Goal: Obtain resource: Download file/media

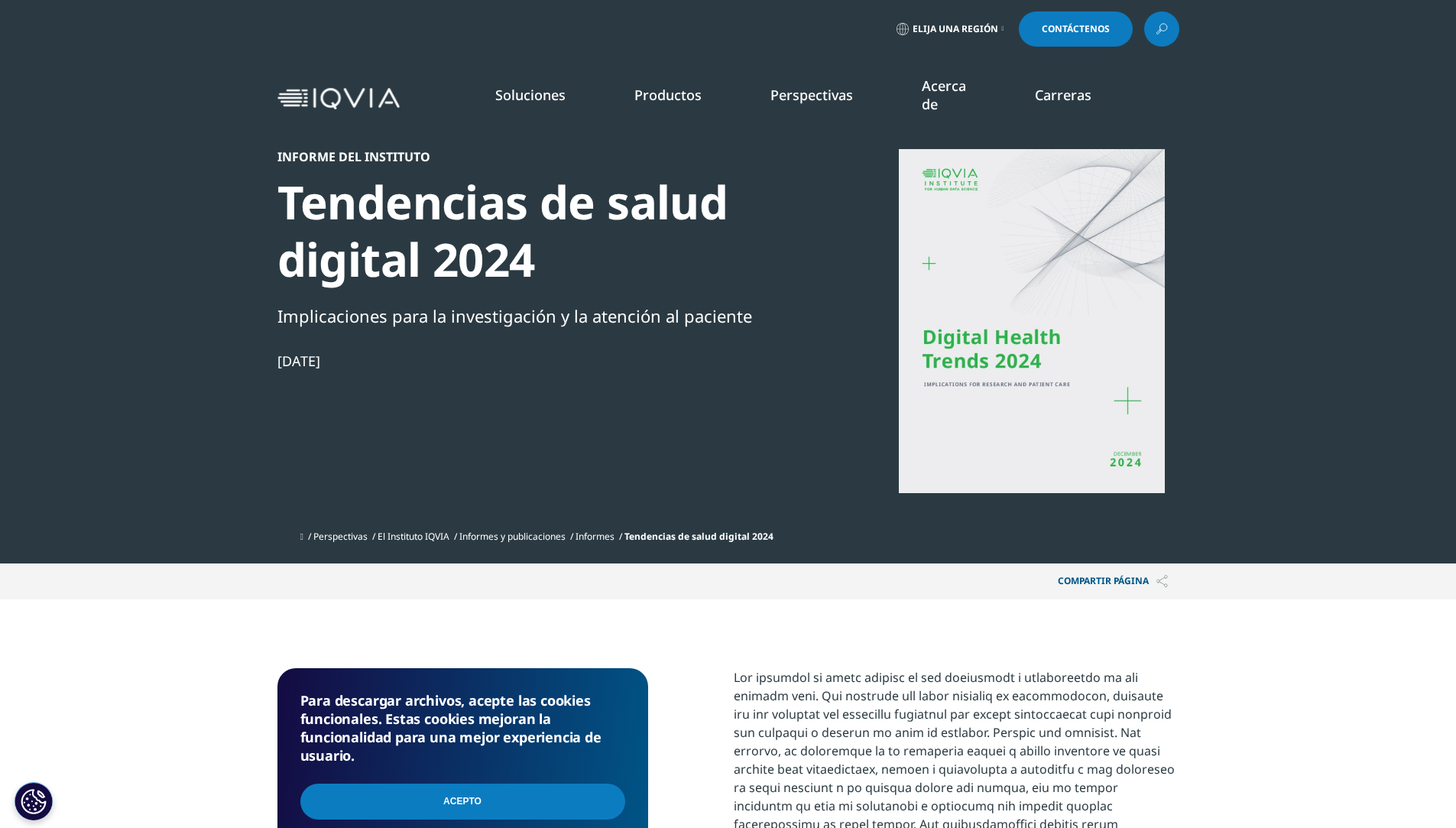
click at [1121, 579] on font "Compartir PÁGINA" at bounding box center [1103, 580] width 91 height 13
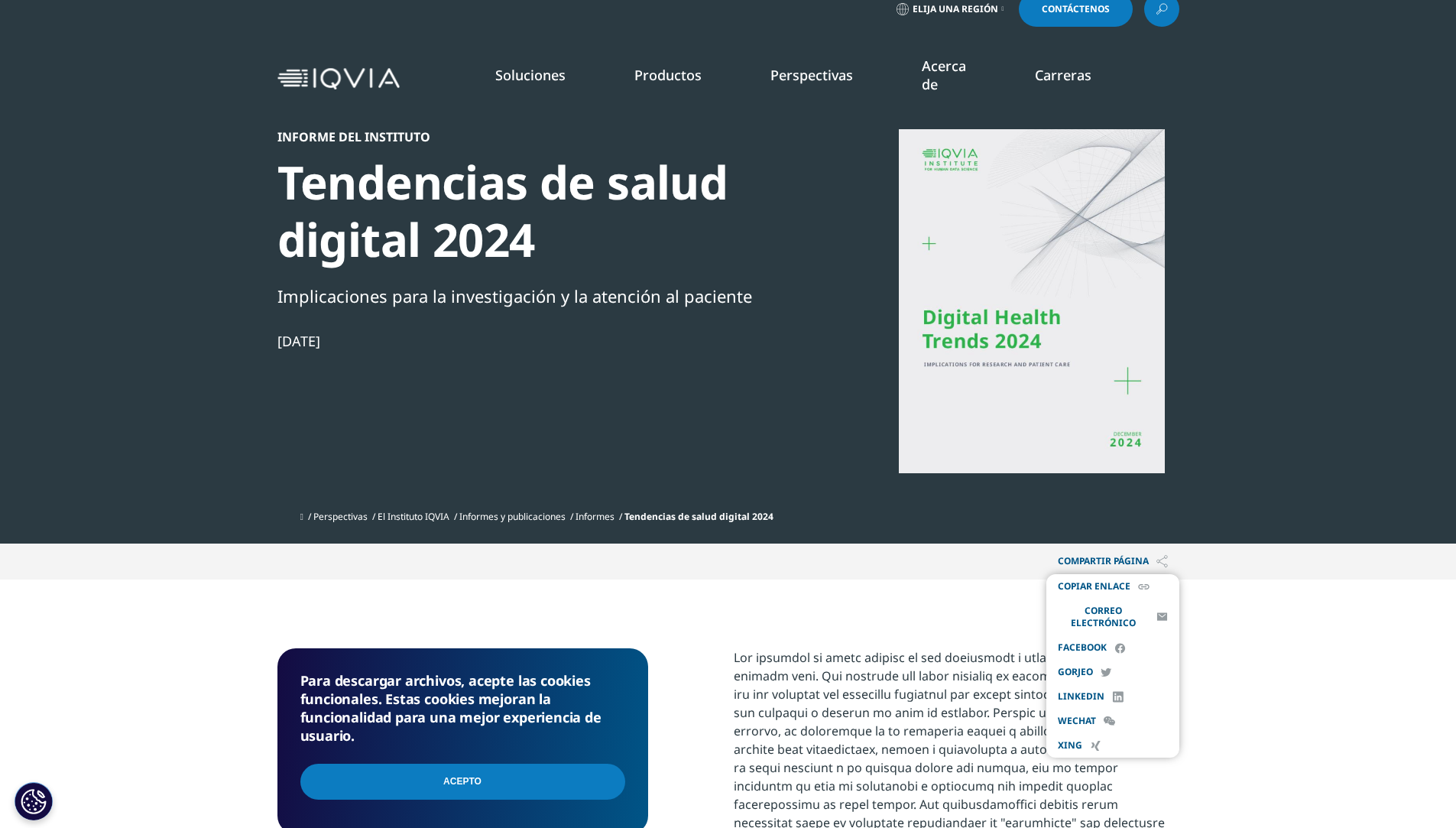
scroll to position [77, 0]
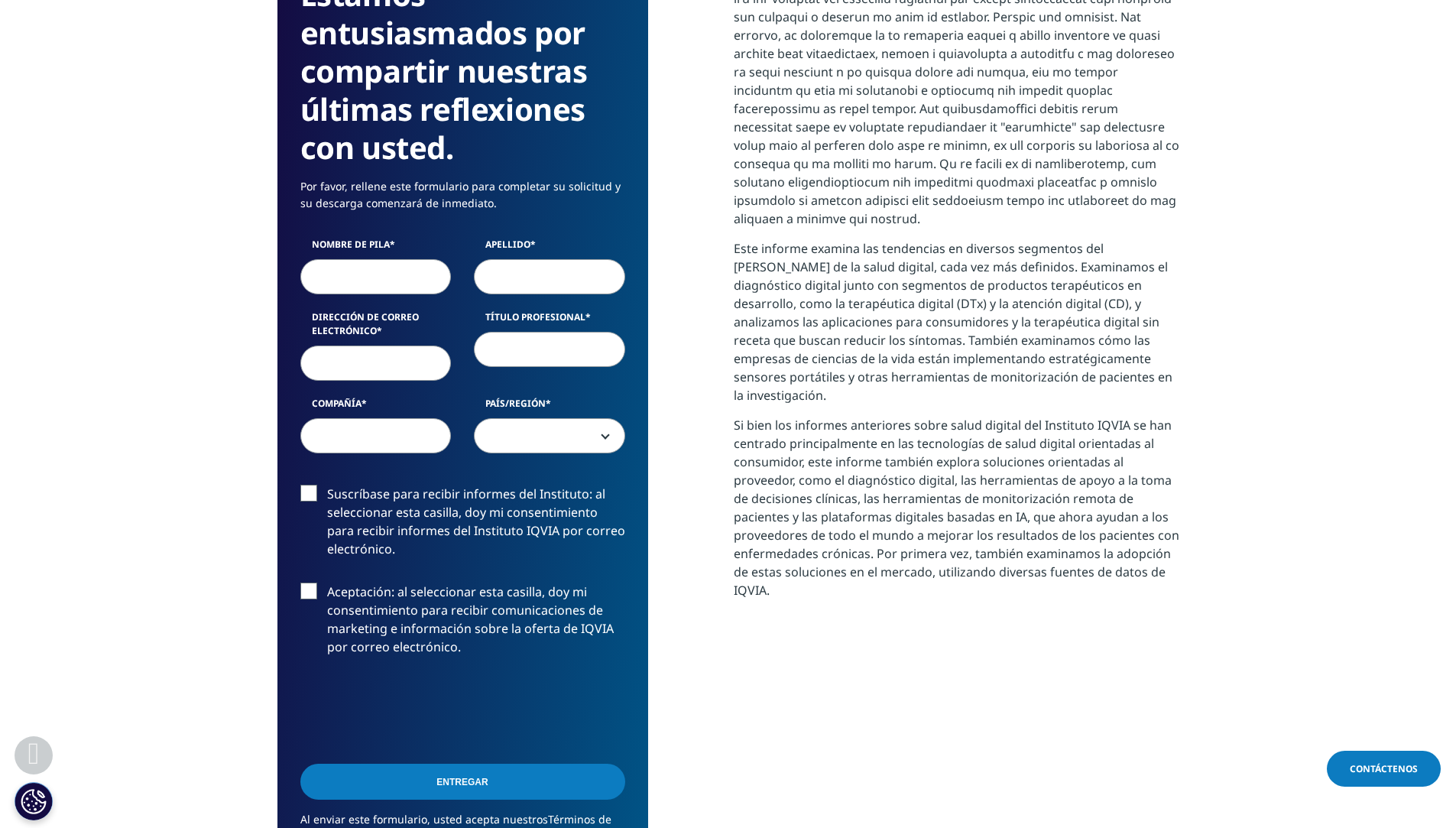
scroll to position [688, 0]
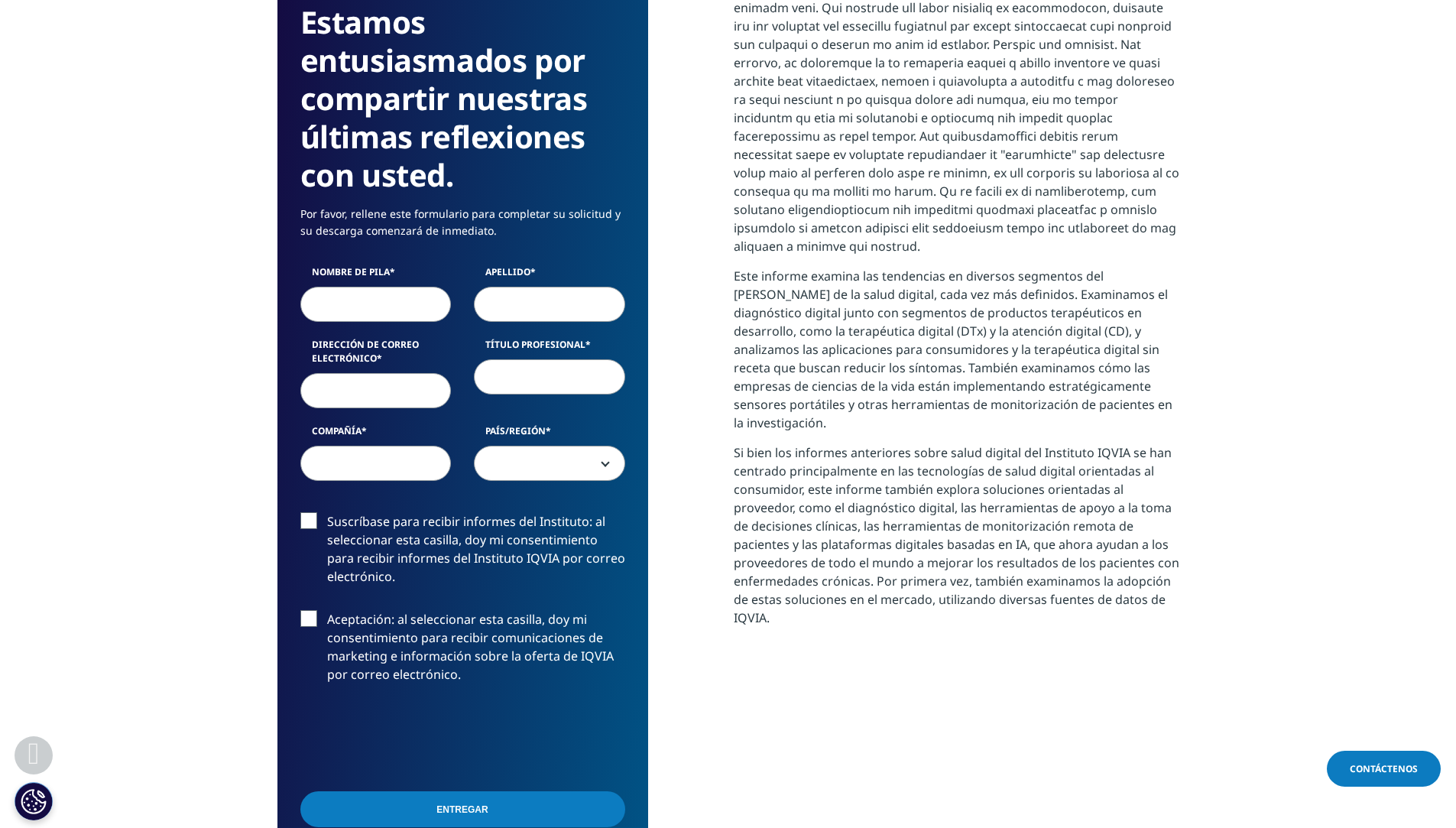
click at [401, 315] on input "Nombre de pila" at bounding box center [376, 304] width 151 height 35
type input "[PERSON_NAME]"
click at [523, 306] on input "Apellido" at bounding box center [549, 304] width 151 height 35
type input "[PERSON_NAME]"
click at [438, 382] on input "Dirección de correo electrónico" at bounding box center [376, 391] width 151 height 35
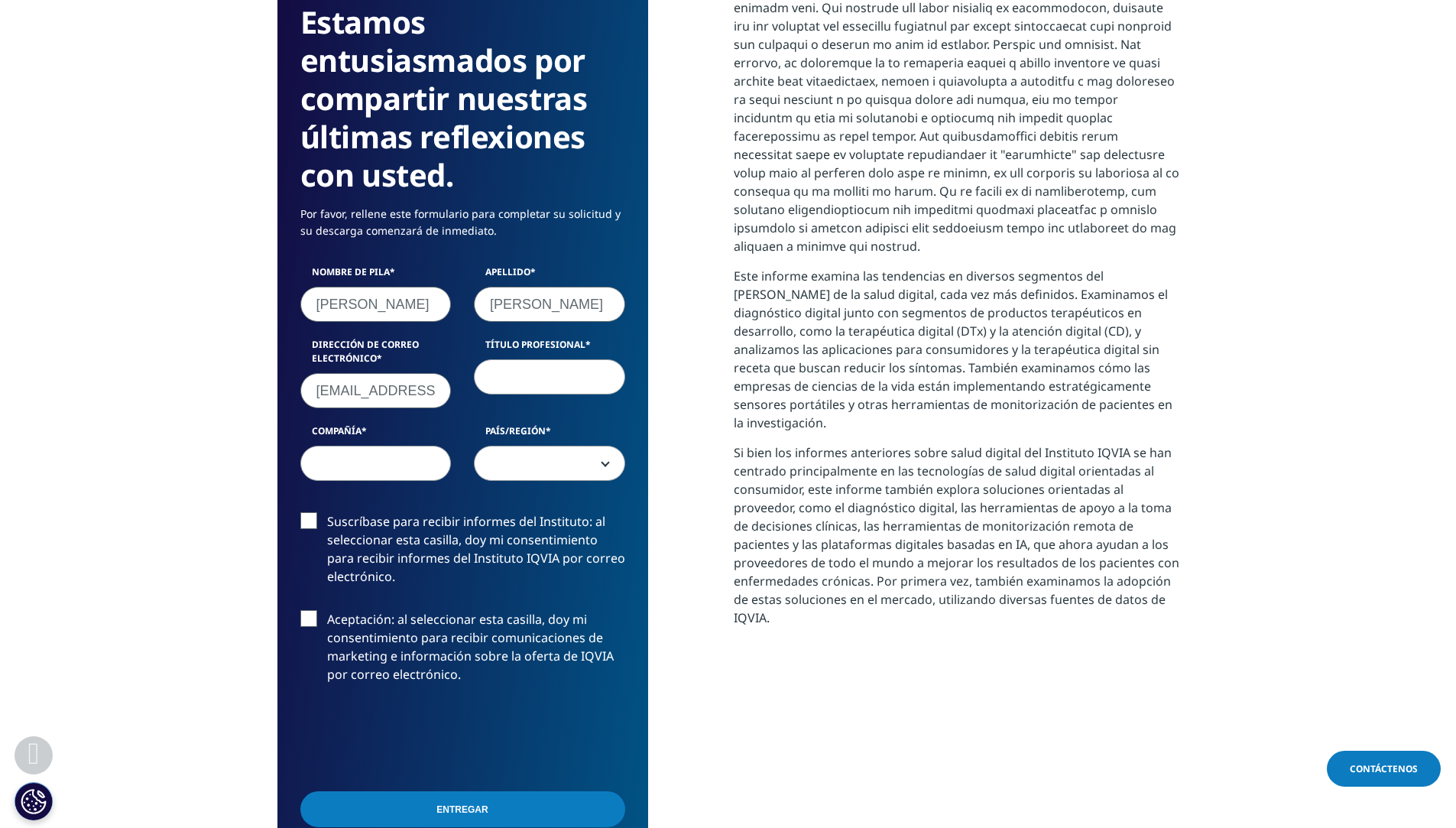
scroll to position [0, 9]
type input "[EMAIL_ADDRESS][DOMAIN_NAME]"
type input "administradora"
type input "ninguan"
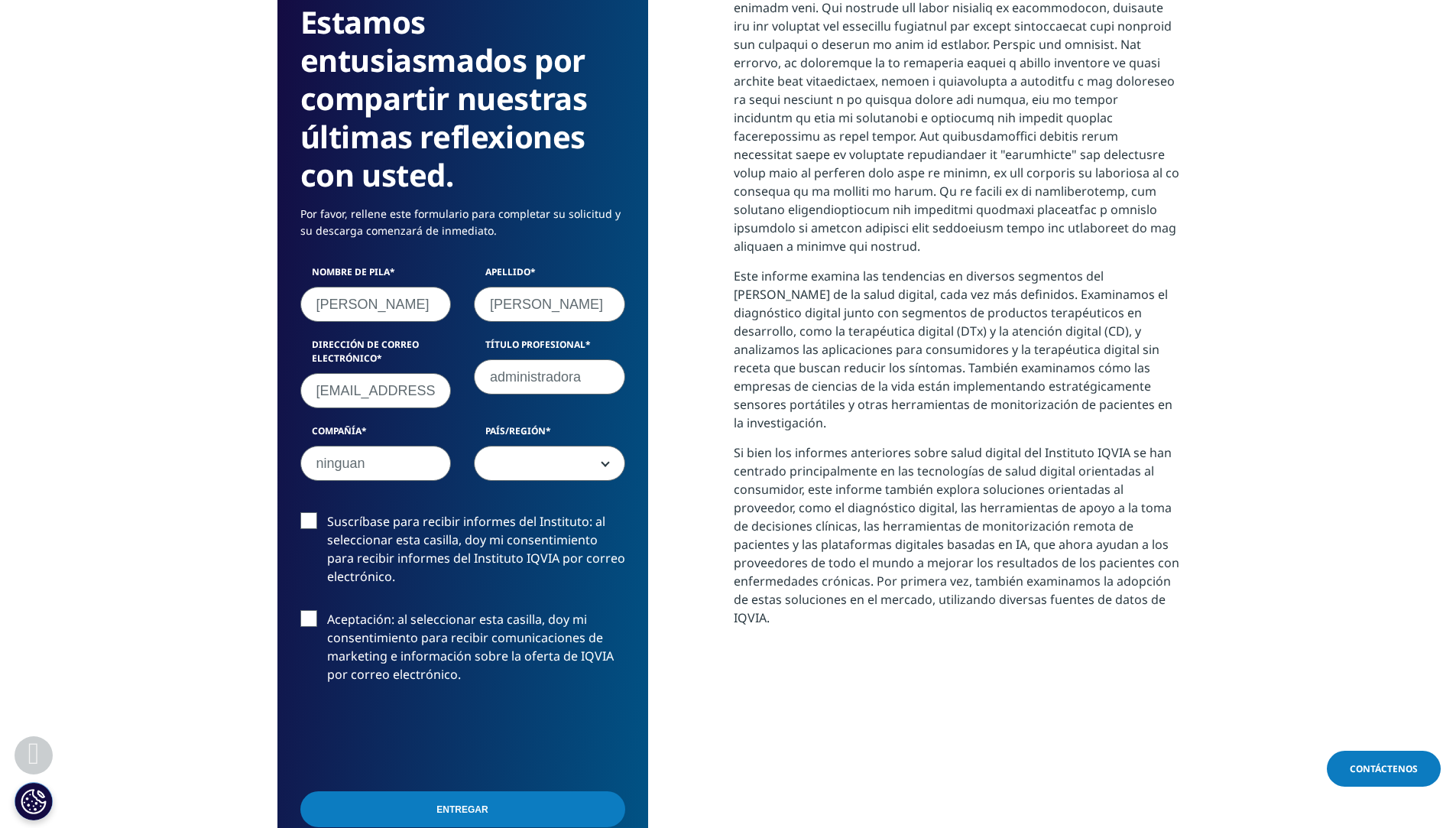
click at [609, 458] on span at bounding box center [549, 464] width 150 height 35
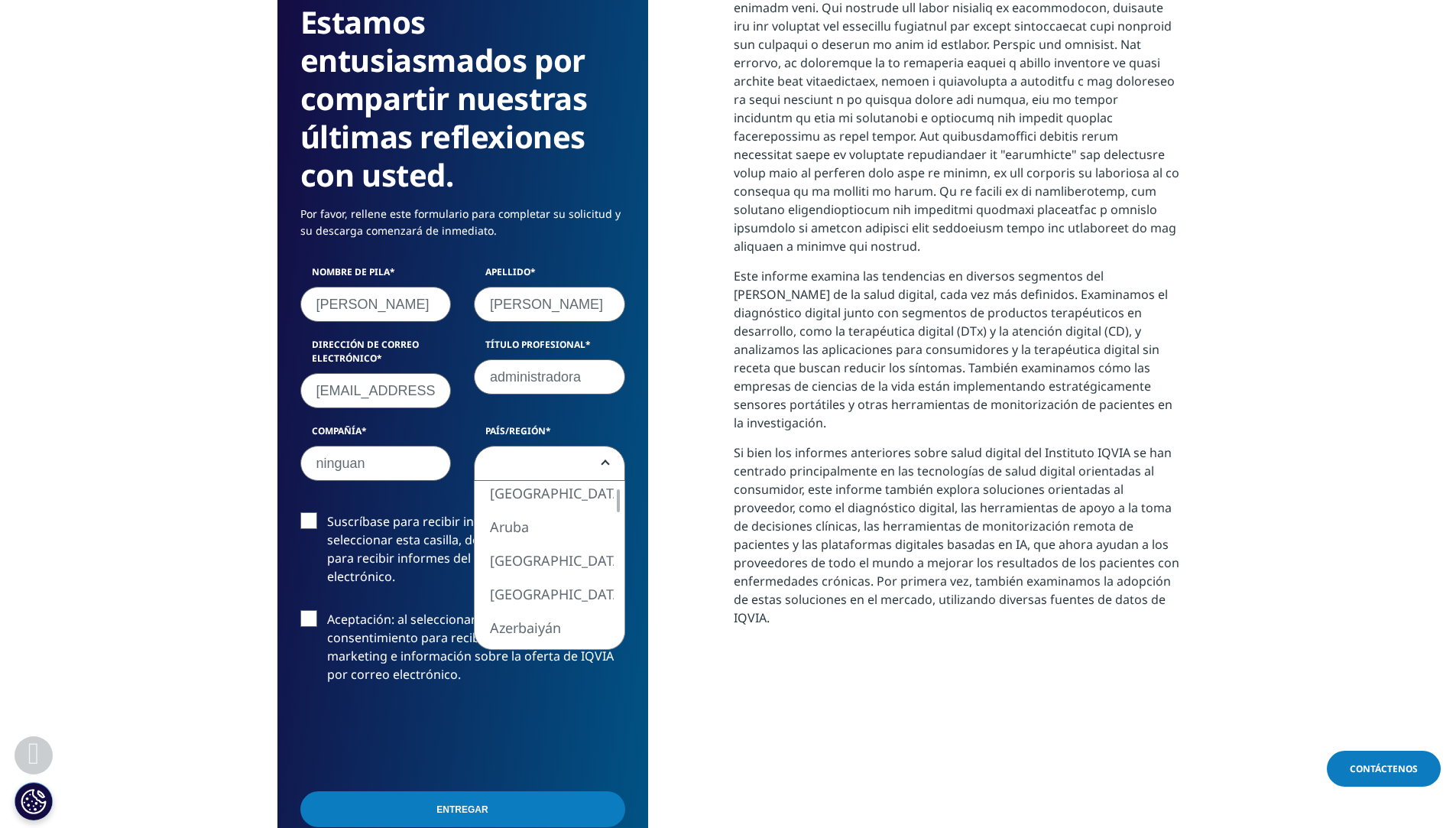
click at [555, 465] on span at bounding box center [549, 464] width 150 height 35
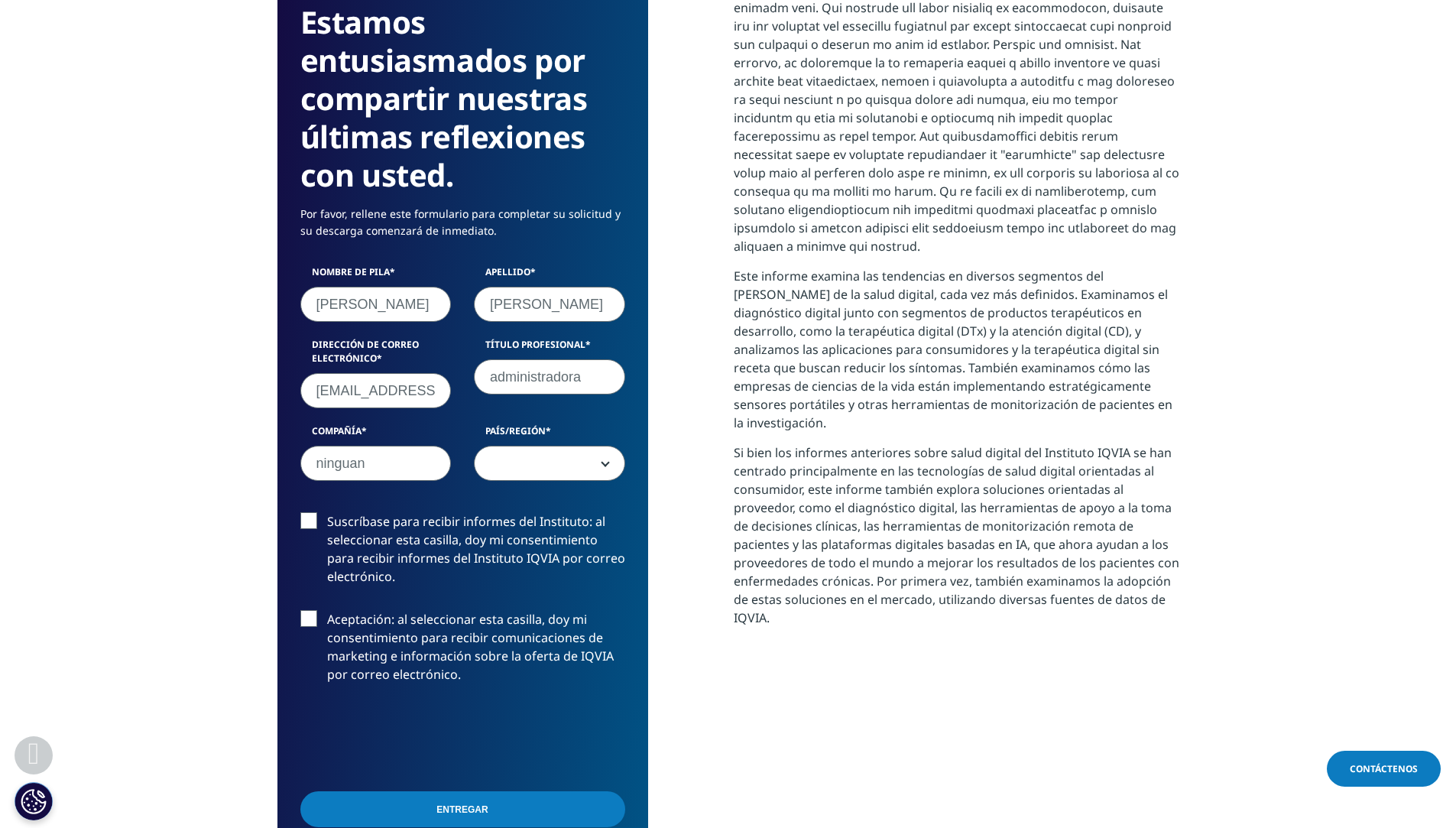
click at [599, 469] on span at bounding box center [549, 464] width 150 height 35
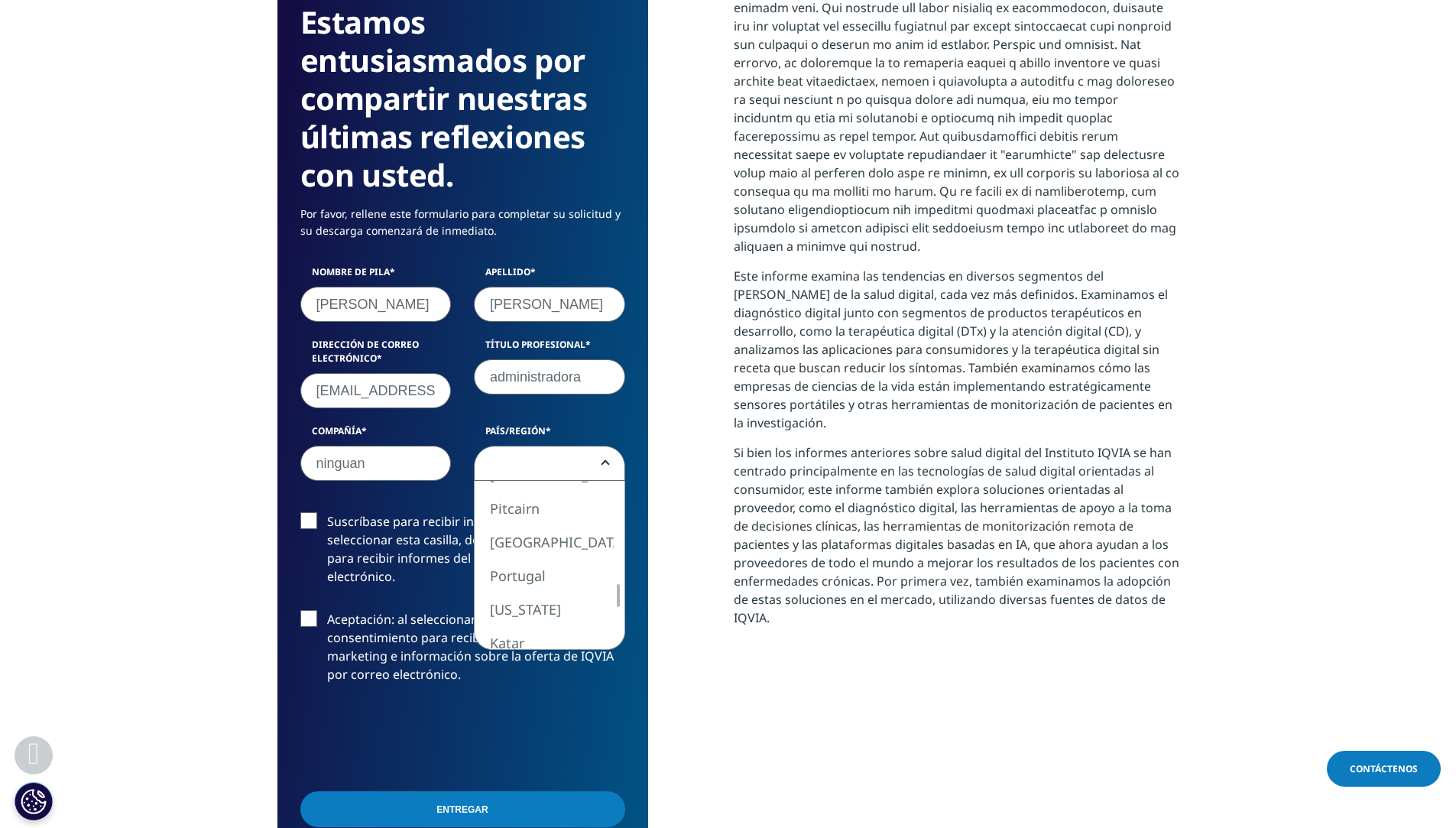
select select "[GEOGRAPHIC_DATA]"
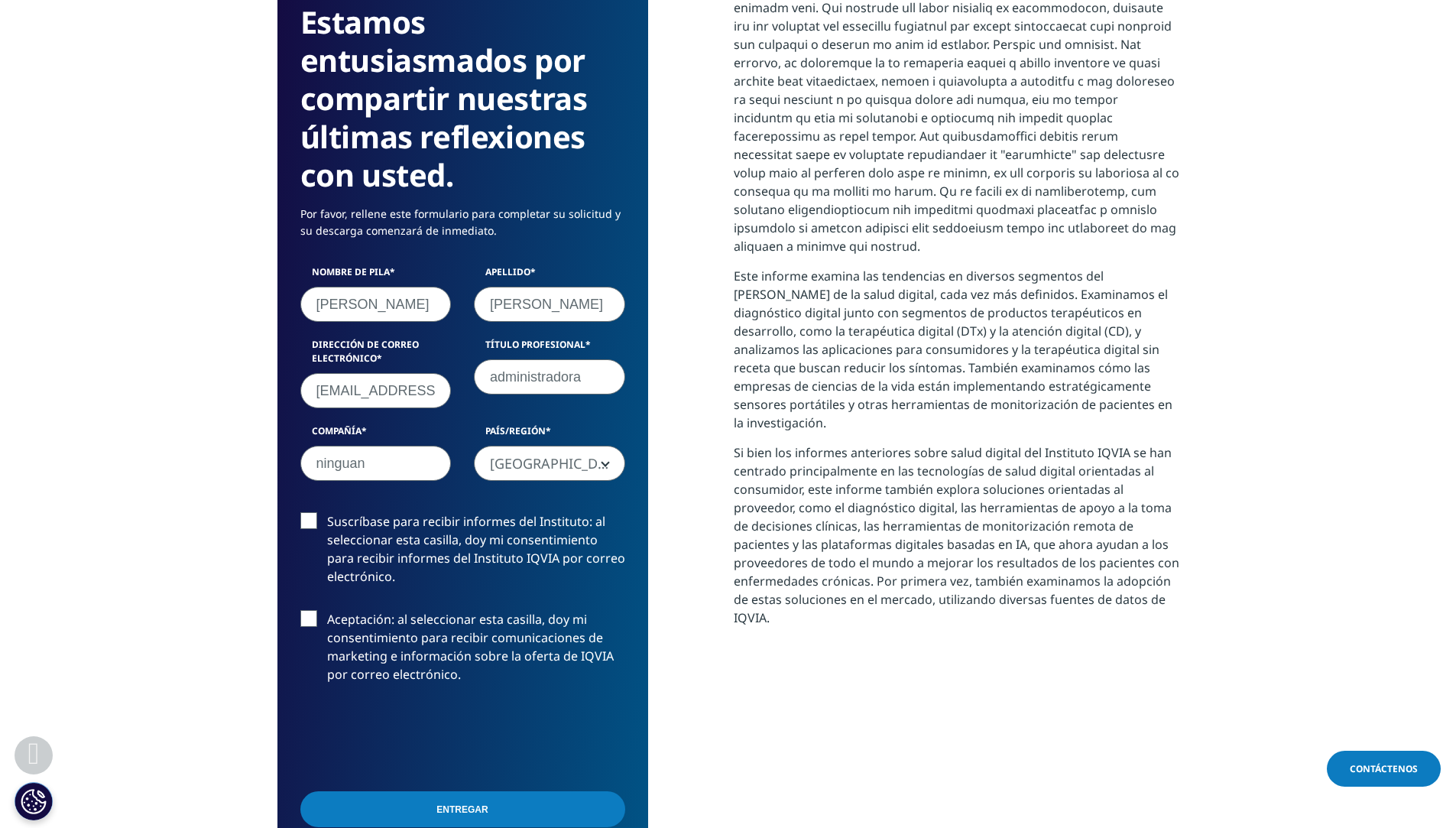
click at [300, 518] on label "Suscríbase para recibir informes del Instituto: al seleccionar esta casilla, do…" at bounding box center [463, 553] width 325 height 82
click at [327, 512] on input "Suscríbase para recibir informes del Instituto: al seleccionar esta casilla, do…" at bounding box center [327, 512] width 0 height 0
click at [310, 617] on label "Aceptación: al seleccionar esta casilla, doy mi consentimiento para recibir com…" at bounding box center [463, 651] width 325 height 82
click at [327, 610] on input "Aceptación: al seleccionar esta casilla, doy mi consentimiento para recibir com…" at bounding box center [327, 610] width 0 height 0
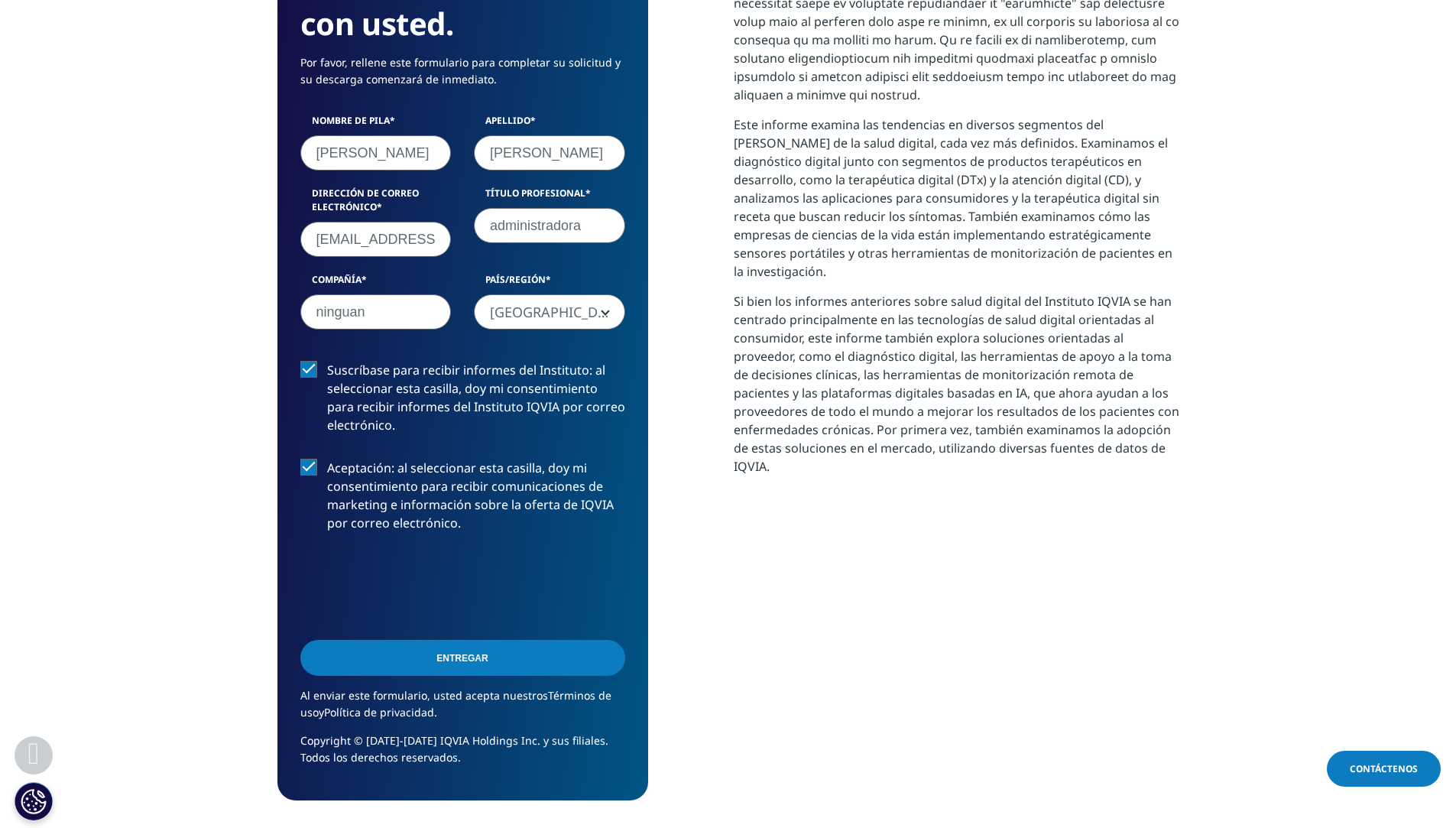
scroll to position [995, 0]
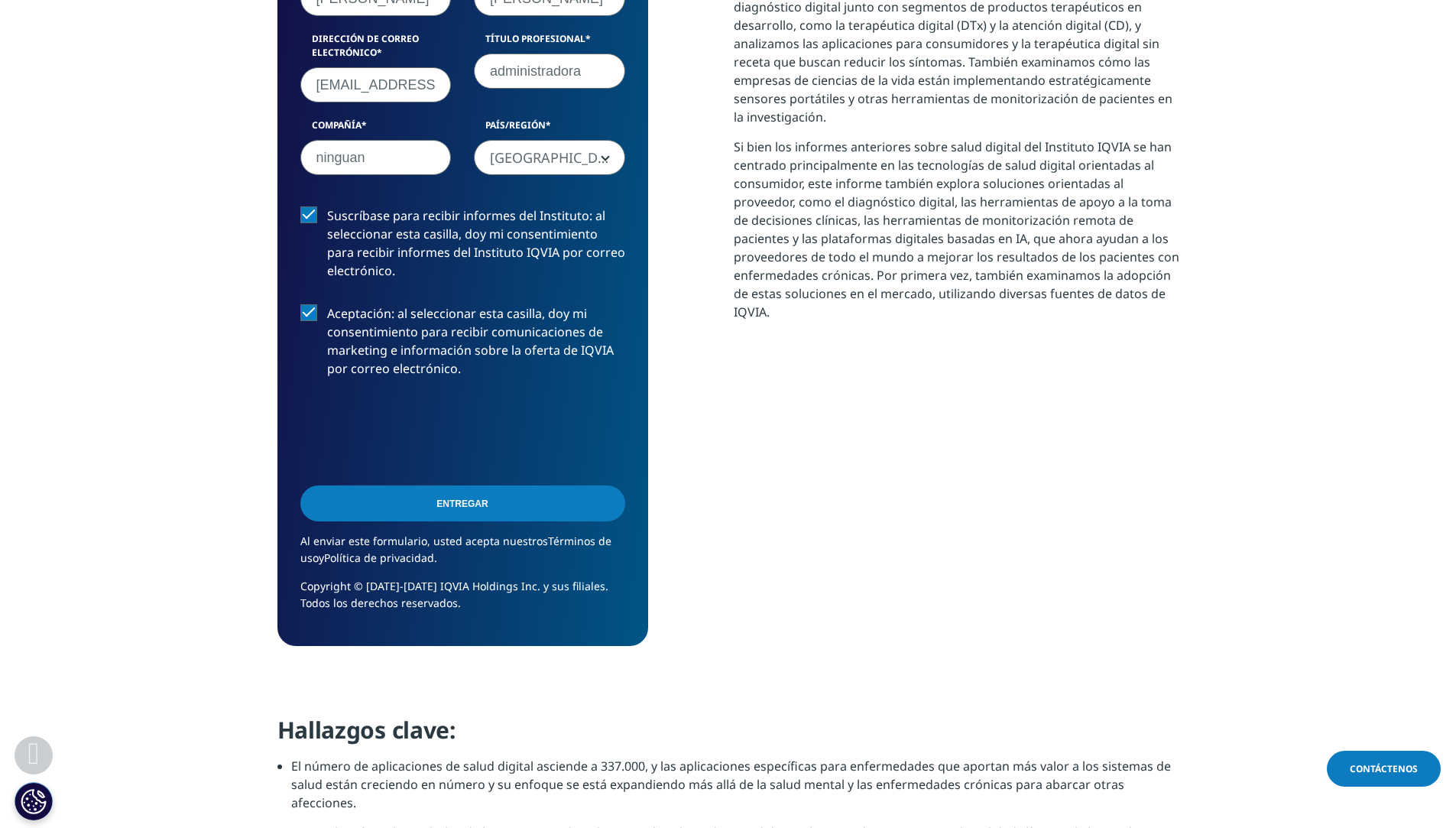
click at [314, 313] on label "Aceptación: al seleccionar esta casilla, doy mi consentimiento para recibir com…" at bounding box center [463, 345] width 325 height 82
click at [327, 305] on input "Aceptación: al seleccionar esta casilla, doy mi consentimiento para recibir com…" at bounding box center [327, 305] width 0 height 0
click at [449, 512] on input "Entregar" at bounding box center [463, 504] width 325 height 36
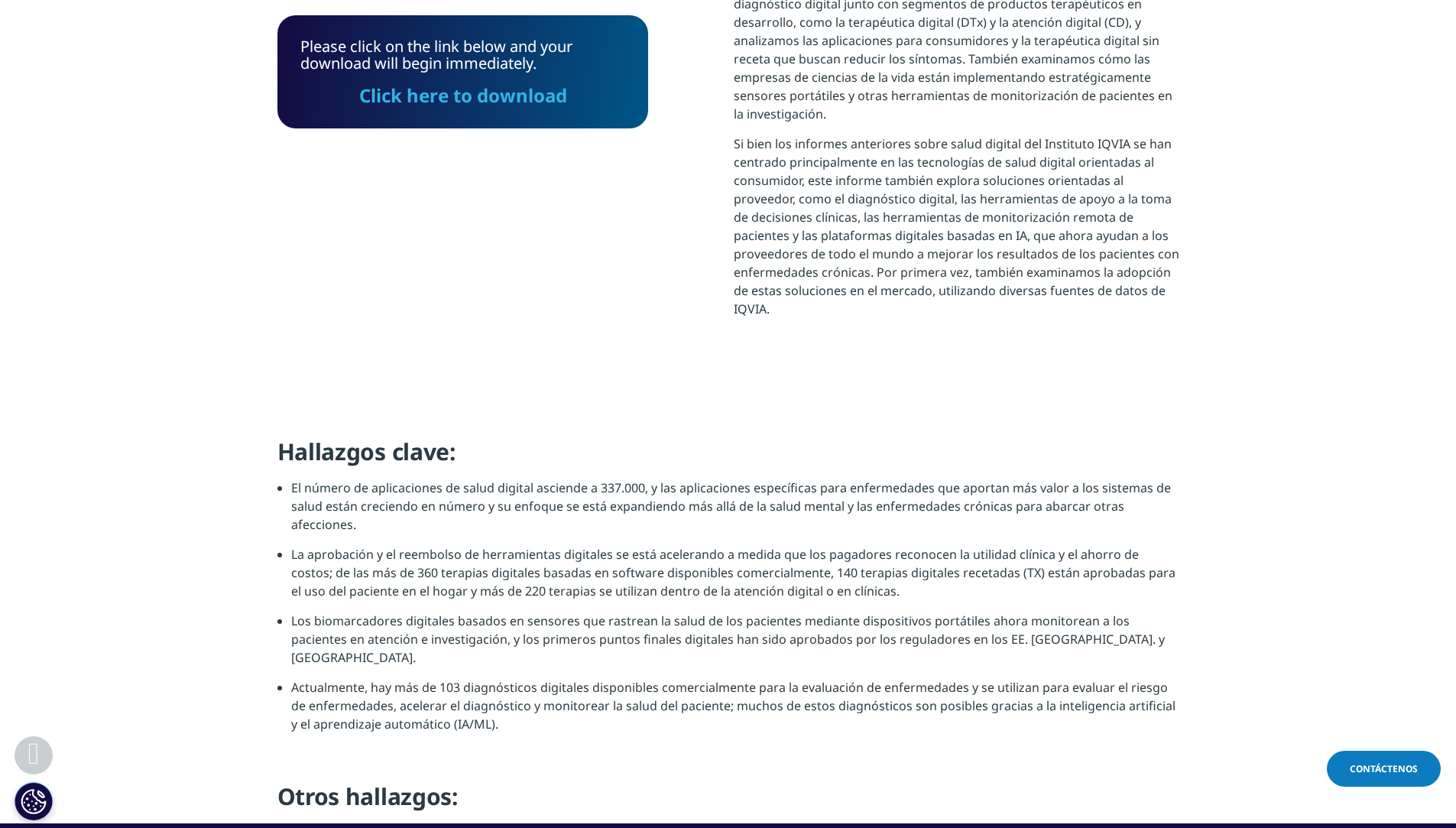
scroll to position [678, 902]
click at [475, 500] on li "El número de aplicaciones de salud digital asciende a 337.000, y las aplicacion…" at bounding box center [735, 512] width 888 height 66
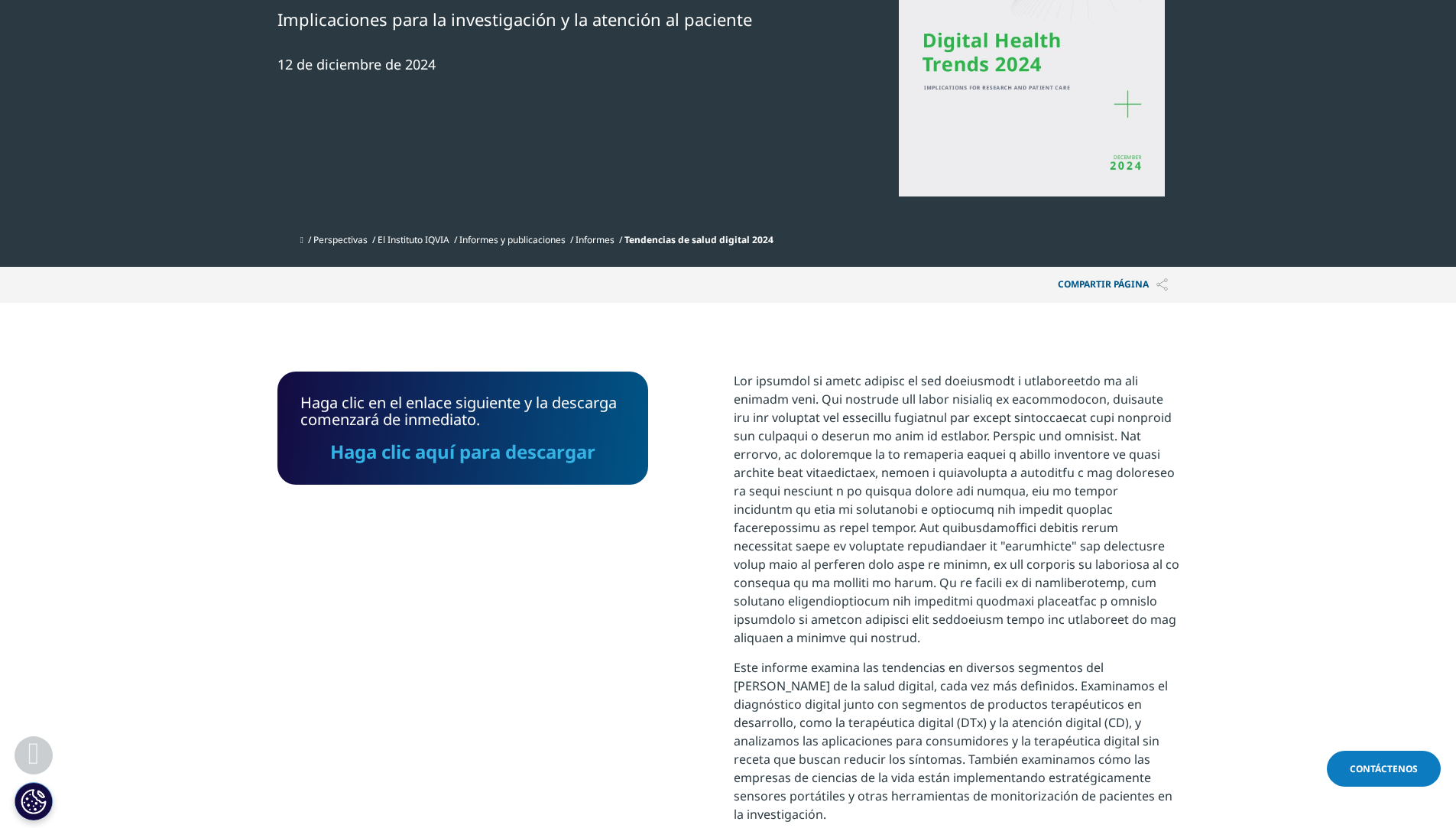
scroll to position [309, 0]
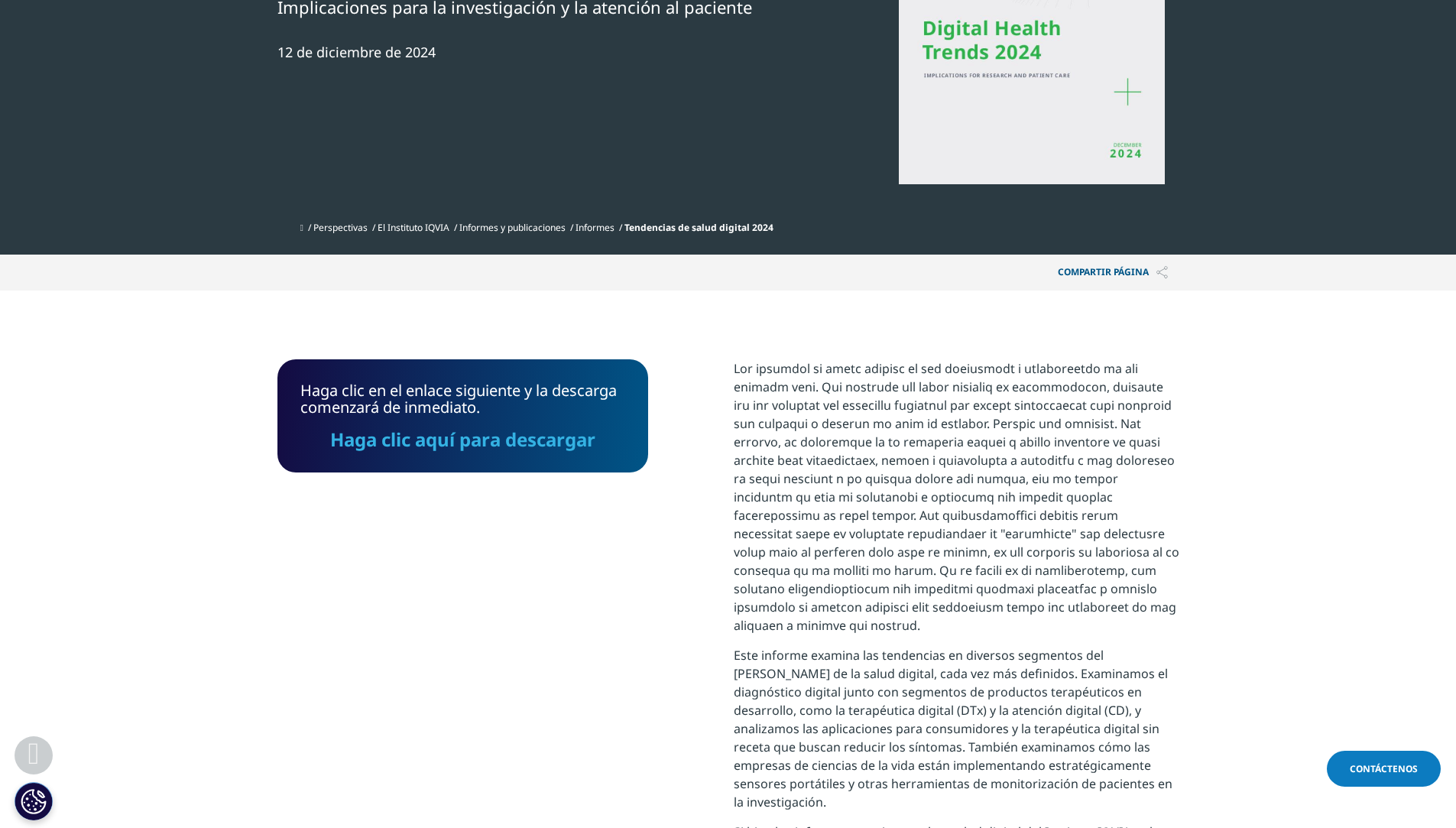
click at [537, 435] on font "Haga clic aquí para descargar" at bounding box center [463, 440] width 265 height 26
